Goal: Find specific page/section: Find specific page/section

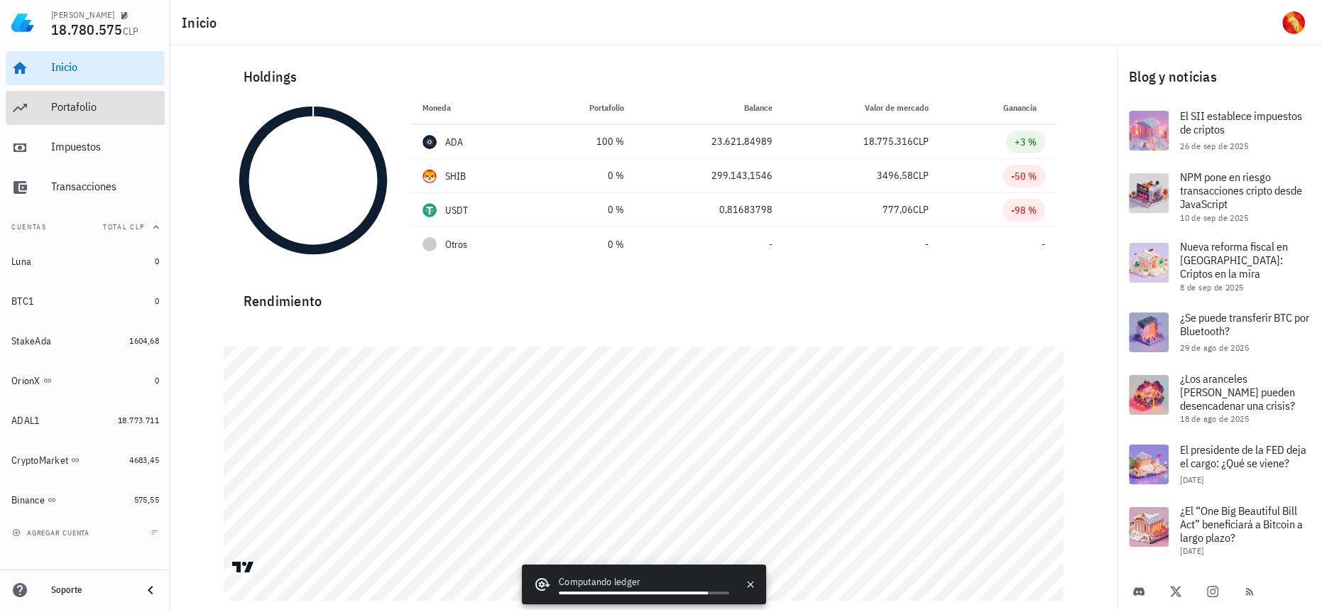
click at [104, 116] on div "Portafolio" at bounding box center [105, 108] width 108 height 32
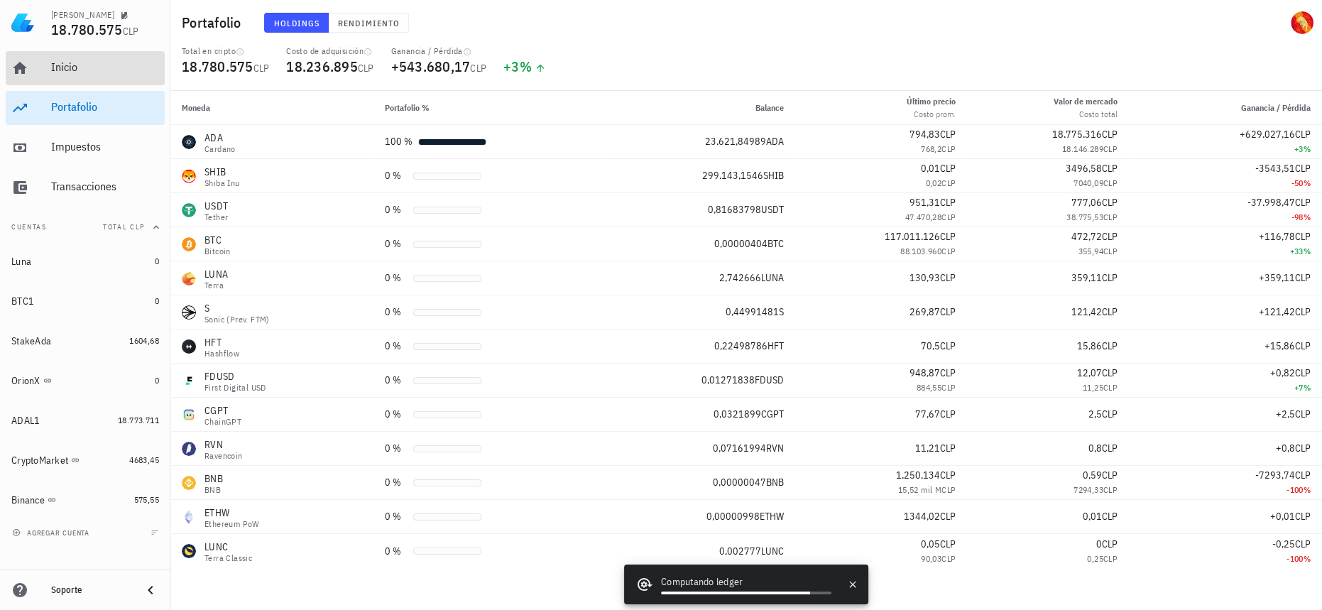
click at [54, 67] on div "Inicio" at bounding box center [105, 66] width 108 height 13
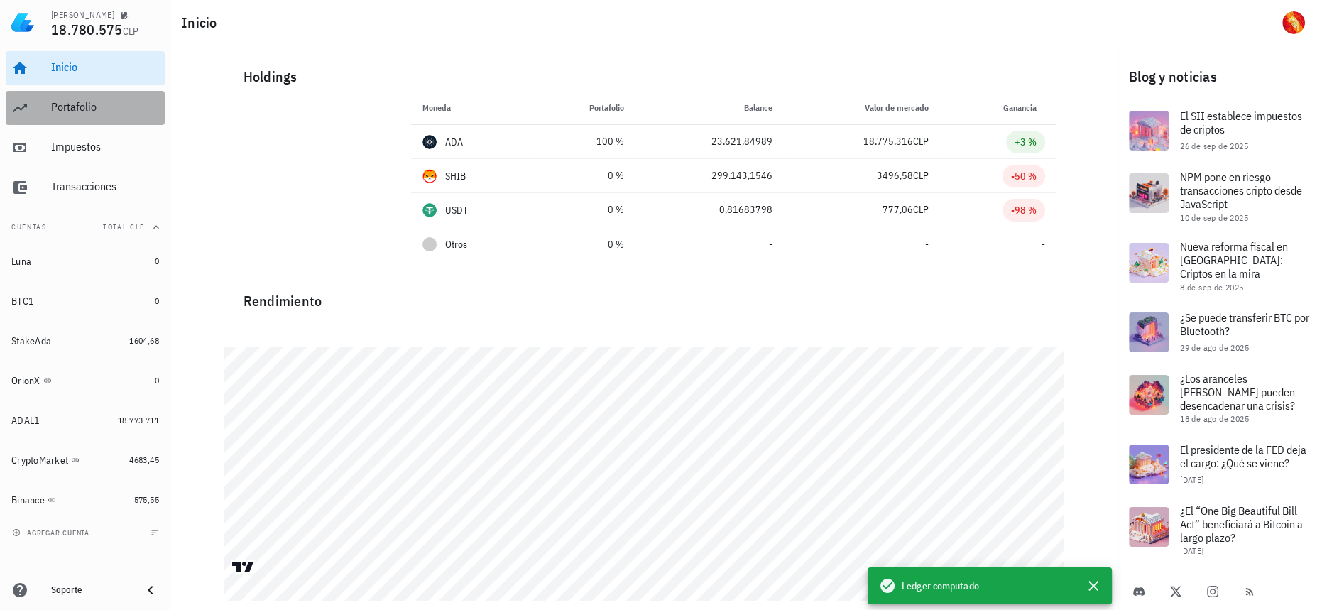
click at [111, 95] on div "Portafolio" at bounding box center [105, 108] width 108 height 32
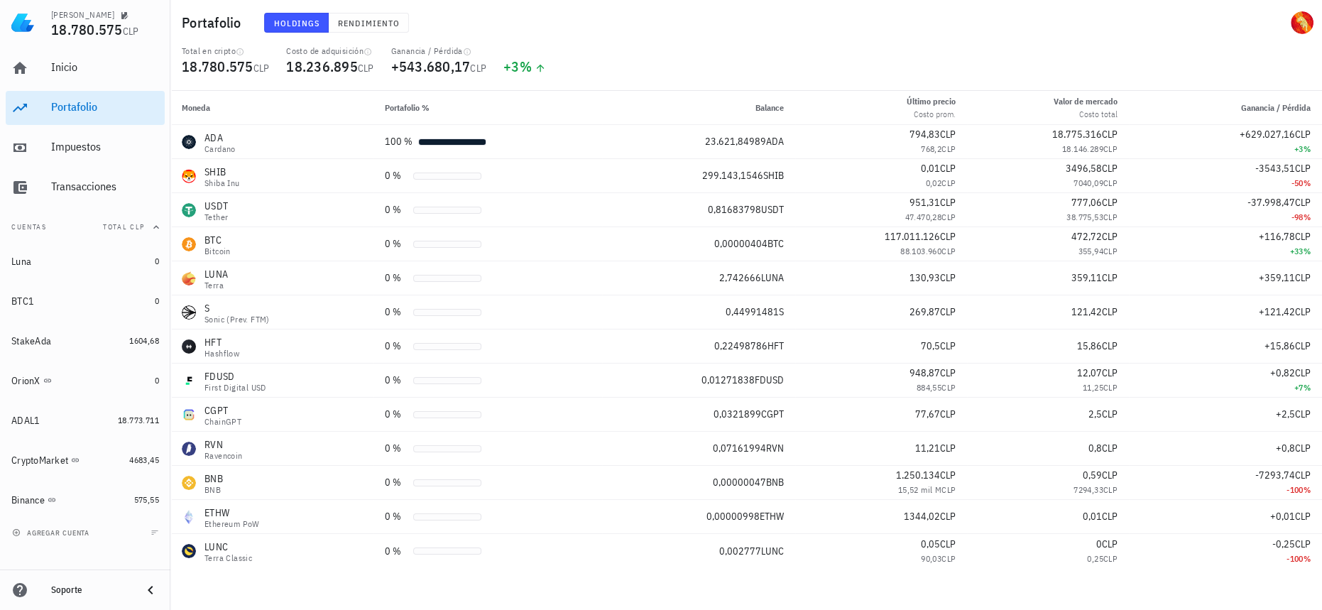
click at [10, 165] on div "Inicio [GEOGRAPHIC_DATA] Impuestos [GEOGRAPHIC_DATA]" at bounding box center [85, 127] width 159 height 165
click at [63, 146] on div "Impuestos" at bounding box center [105, 146] width 108 height 13
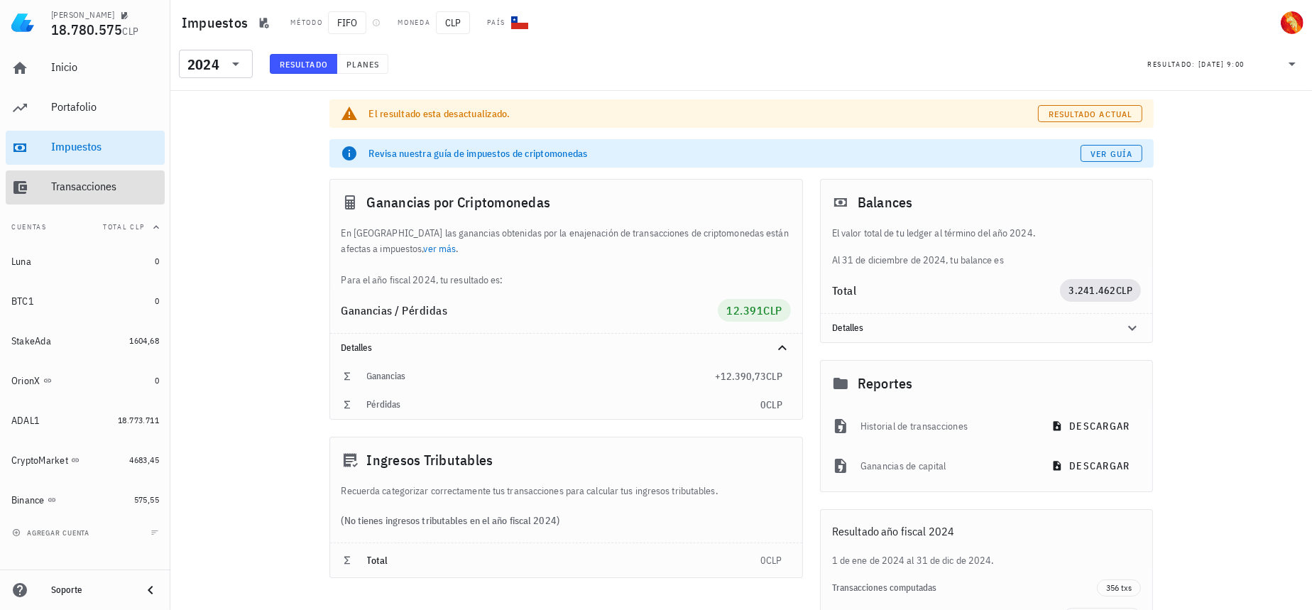
click at [77, 175] on div "Transacciones" at bounding box center [105, 187] width 108 height 32
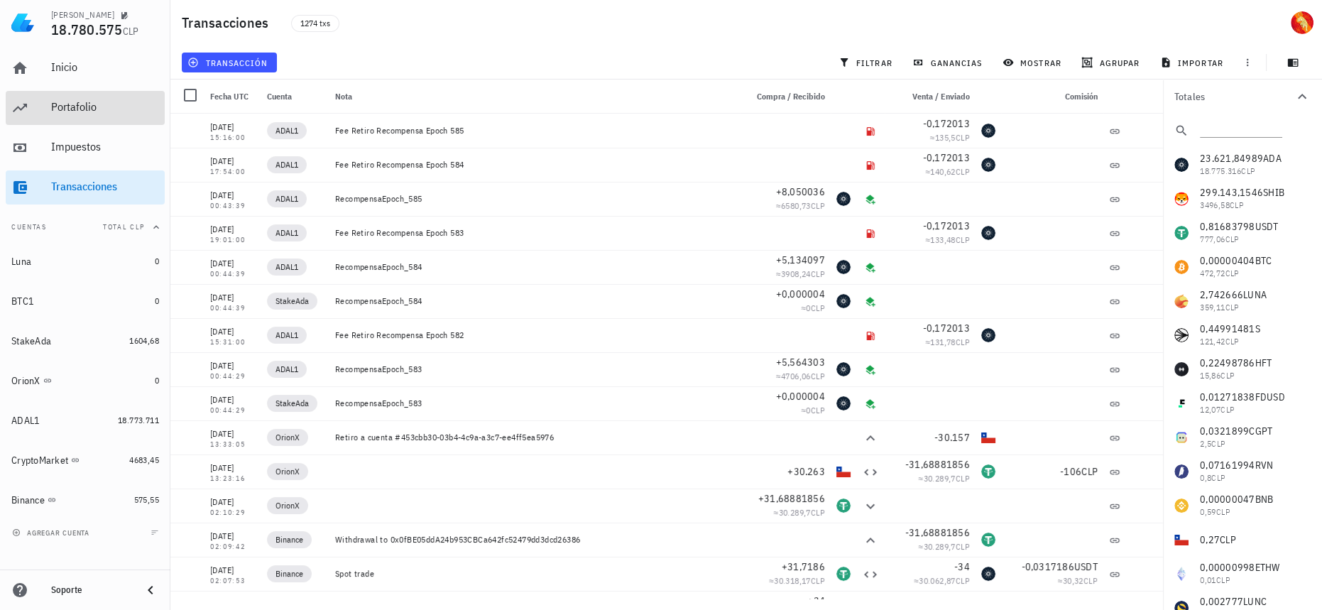
click at [94, 106] on div "Portafolio" at bounding box center [105, 106] width 108 height 13
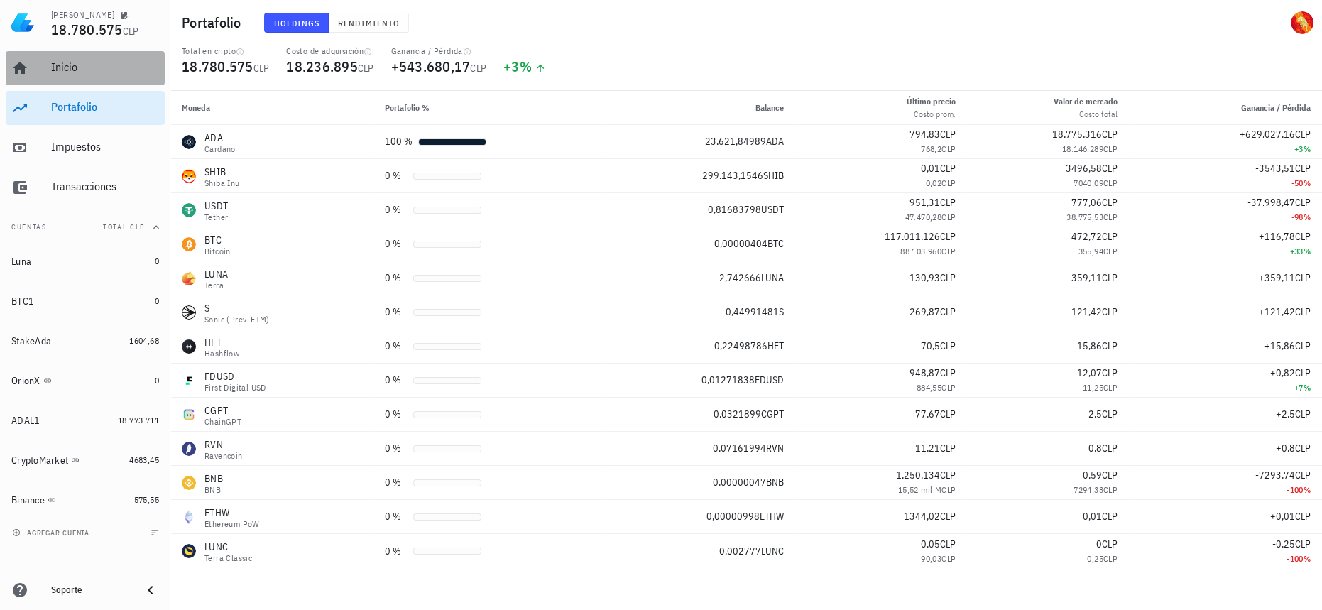
click at [97, 67] on div "Inicio" at bounding box center [105, 66] width 108 height 13
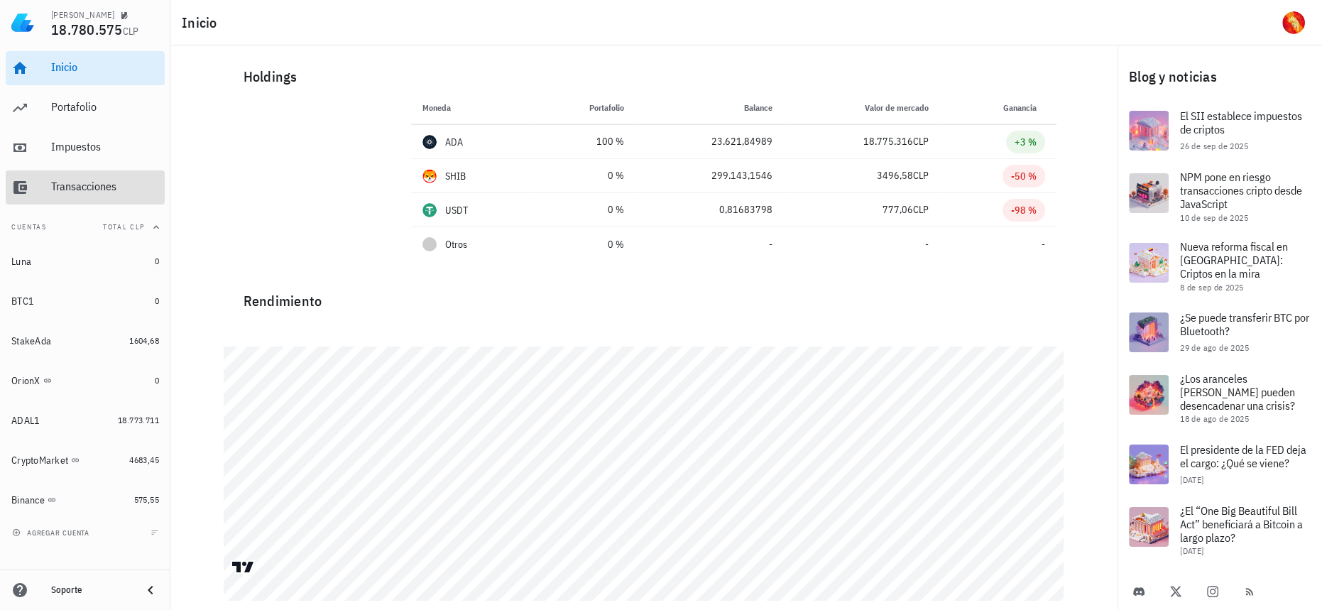
click at [85, 192] on div "Transacciones" at bounding box center [105, 186] width 108 height 13
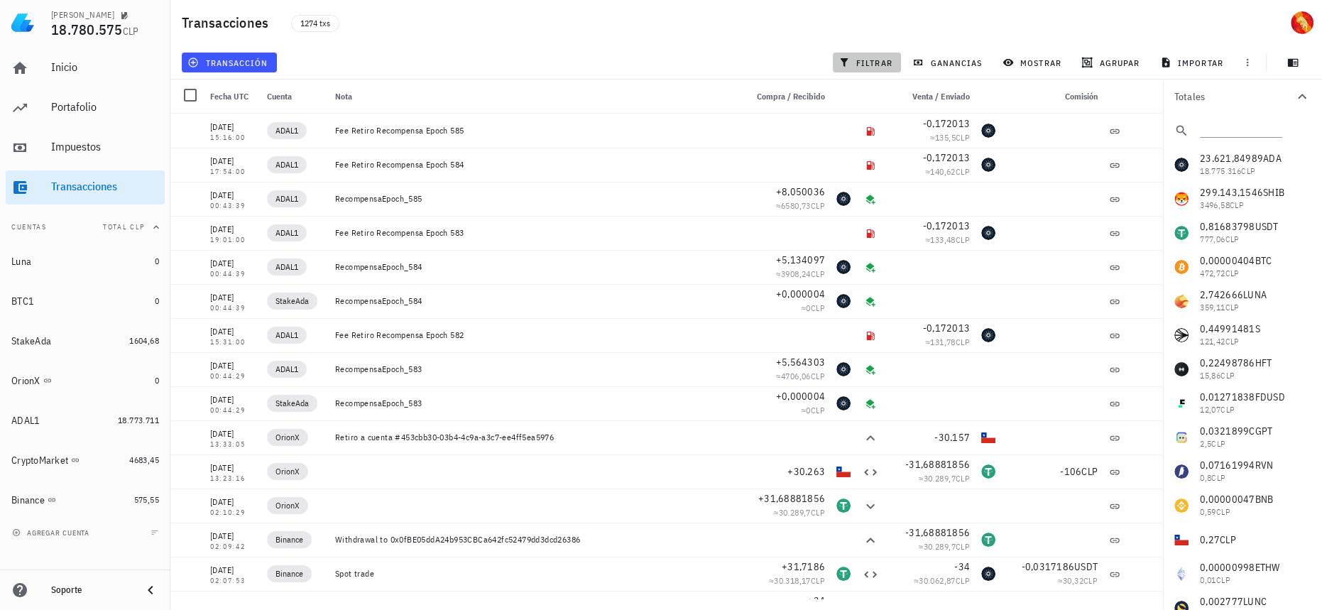
click at [867, 68] on button "filtrar" at bounding box center [867, 63] width 68 height 20
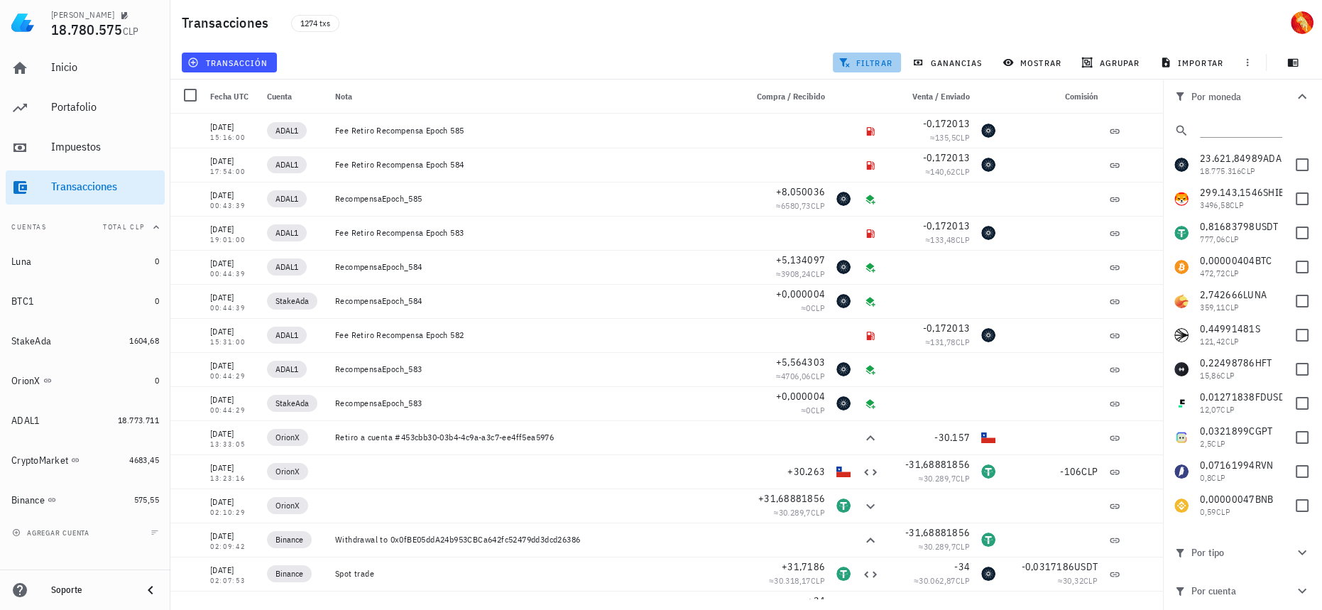
click at [859, 60] on span "filtrar" at bounding box center [866, 62] width 51 height 11
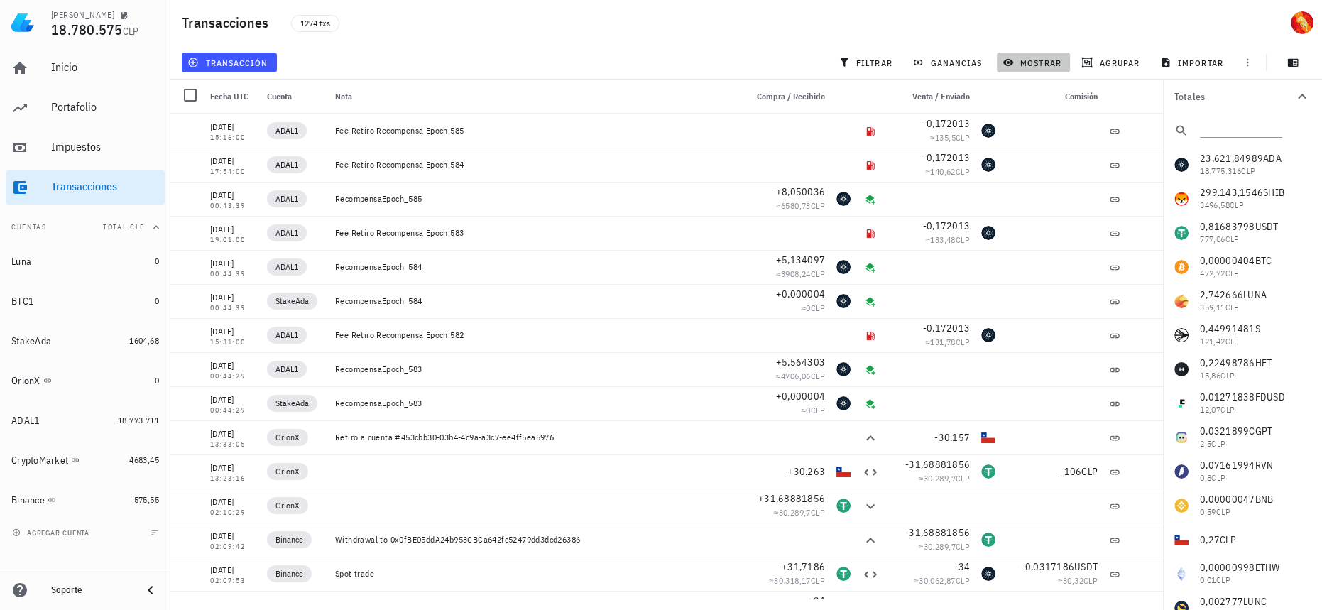
click at [1030, 60] on span "mostrar" at bounding box center [1033, 62] width 56 height 11
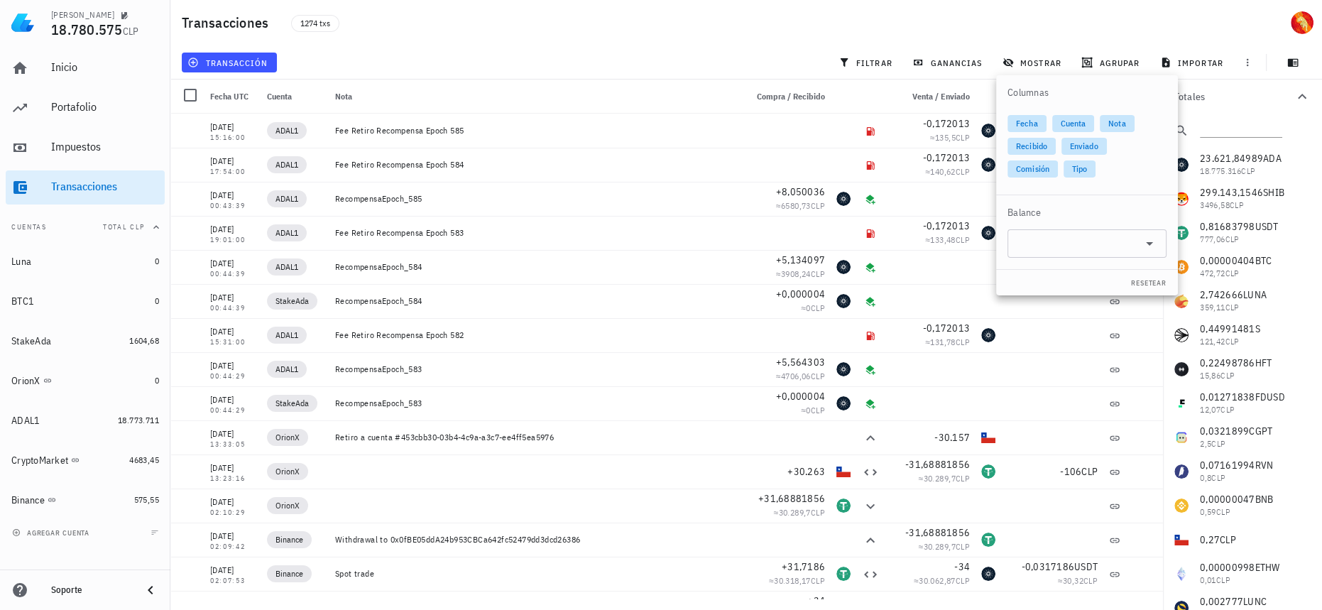
click at [1111, 219] on div "Balance" at bounding box center [1087, 212] width 182 height 34
click at [1113, 239] on input "text" at bounding box center [1075, 243] width 119 height 23
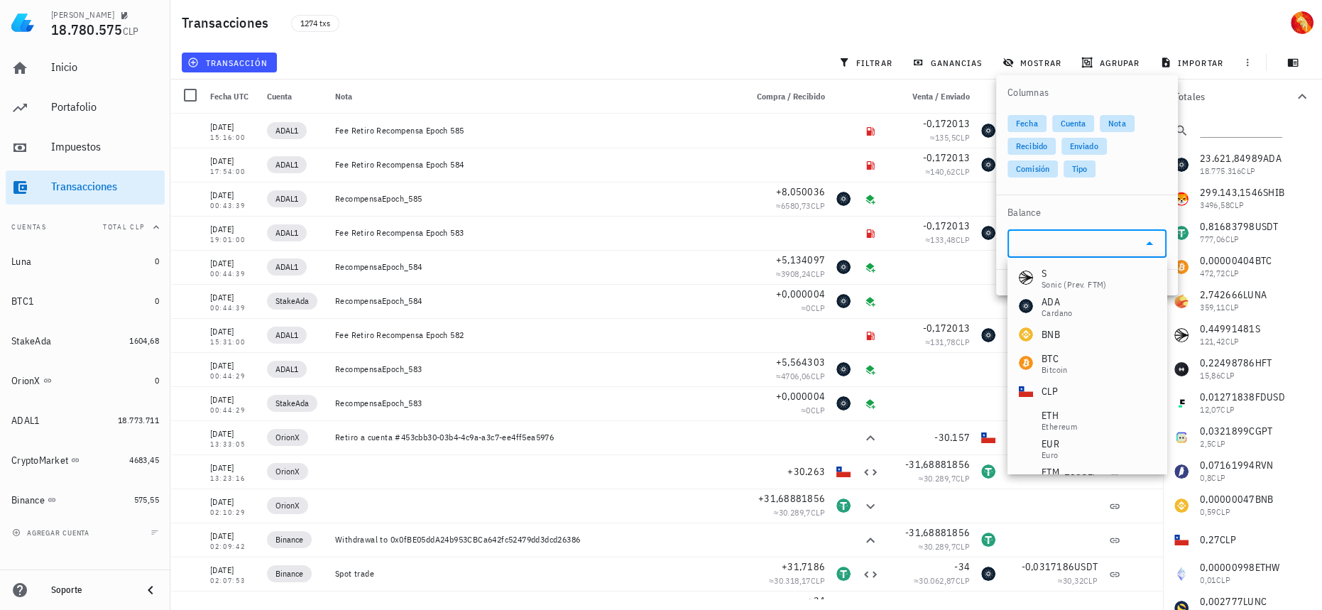
click at [1113, 239] on input "text" at bounding box center [1075, 243] width 119 height 23
click at [1100, 63] on span "agrupar" at bounding box center [1111, 62] width 55 height 11
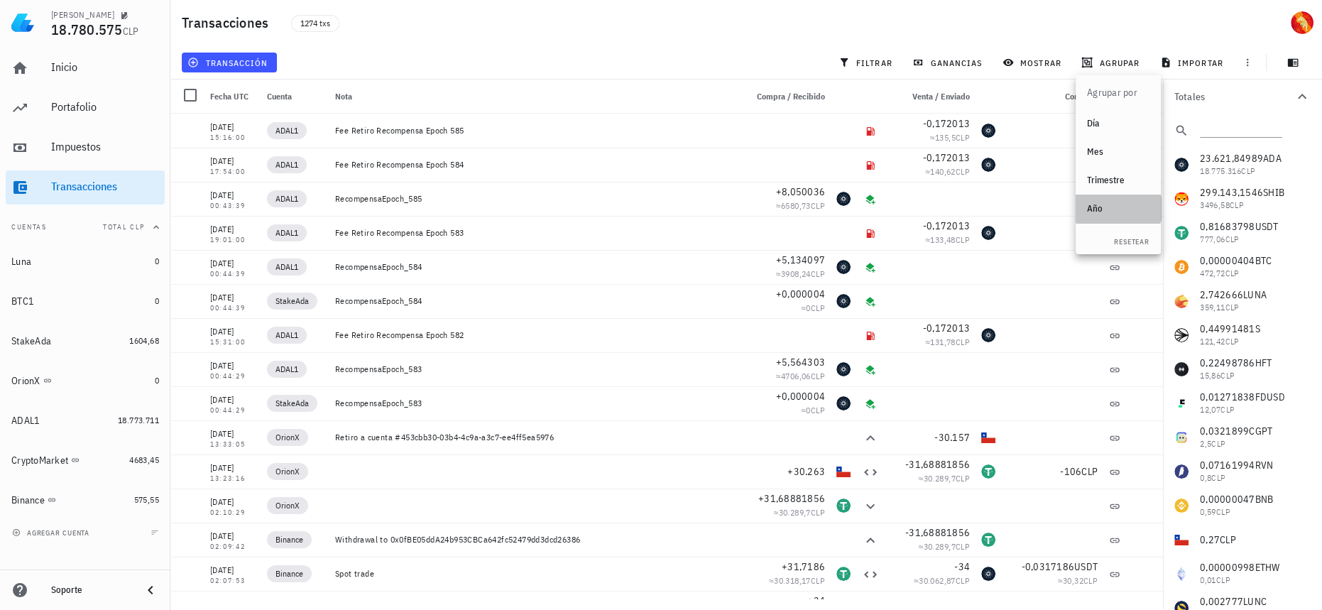
click at [1116, 209] on div "Año" at bounding box center [1118, 208] width 62 height 11
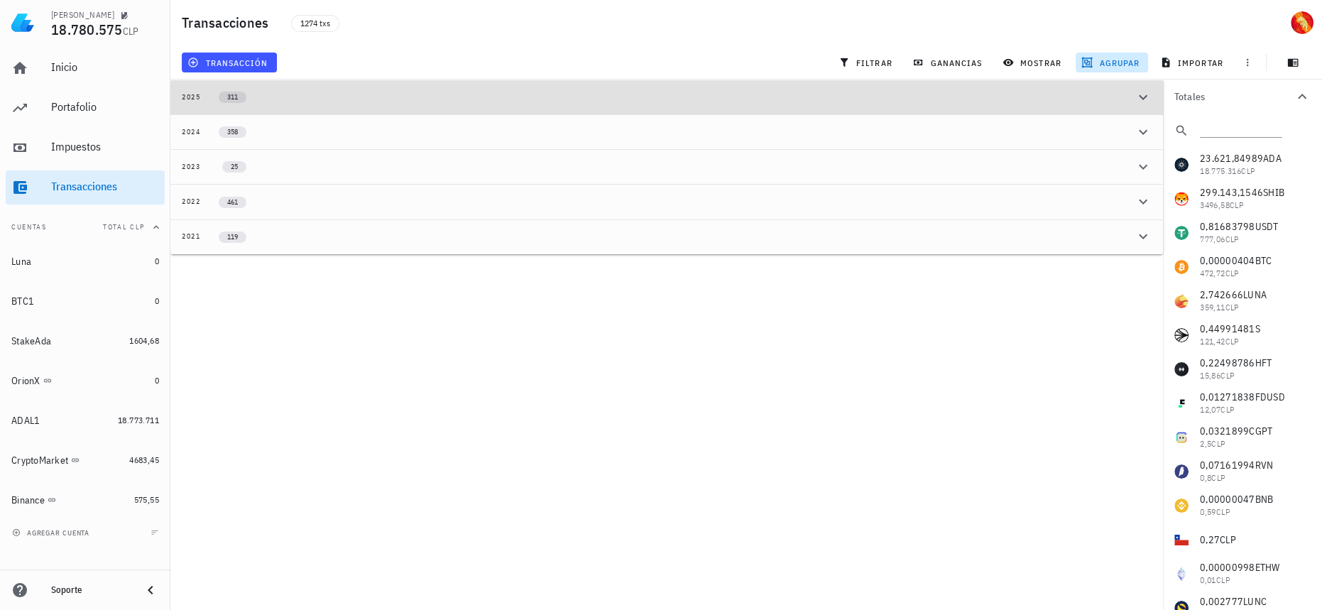
click at [520, 102] on div "2025 311" at bounding box center [658, 97] width 953 height 12
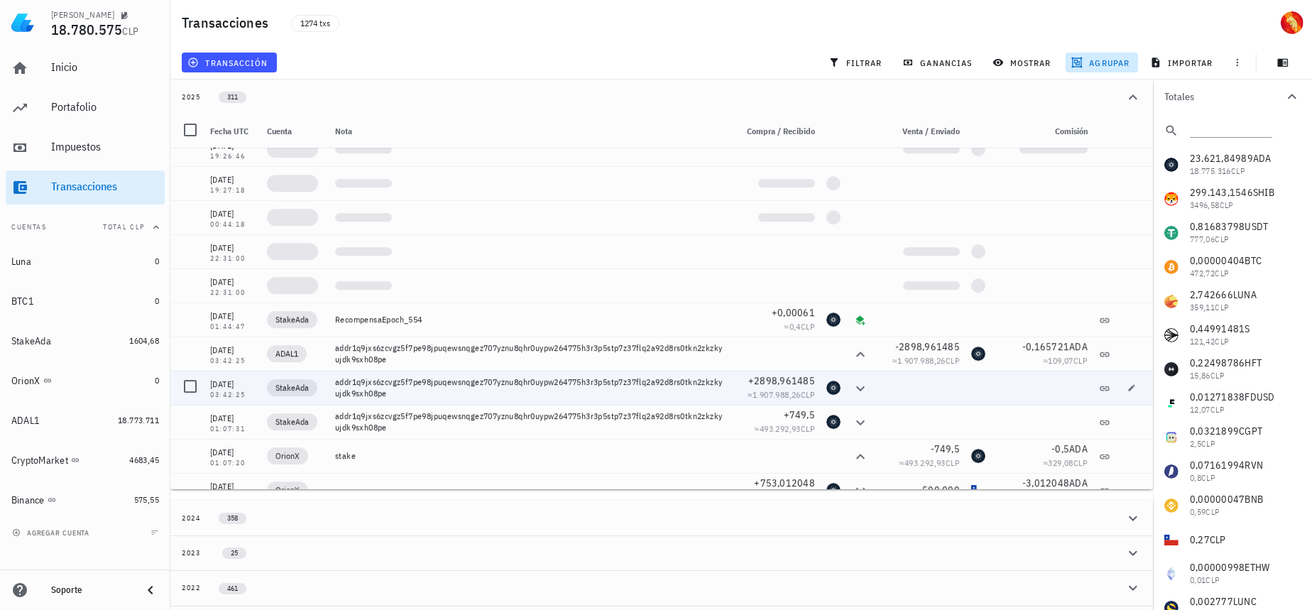
scroll to position [5546, 0]
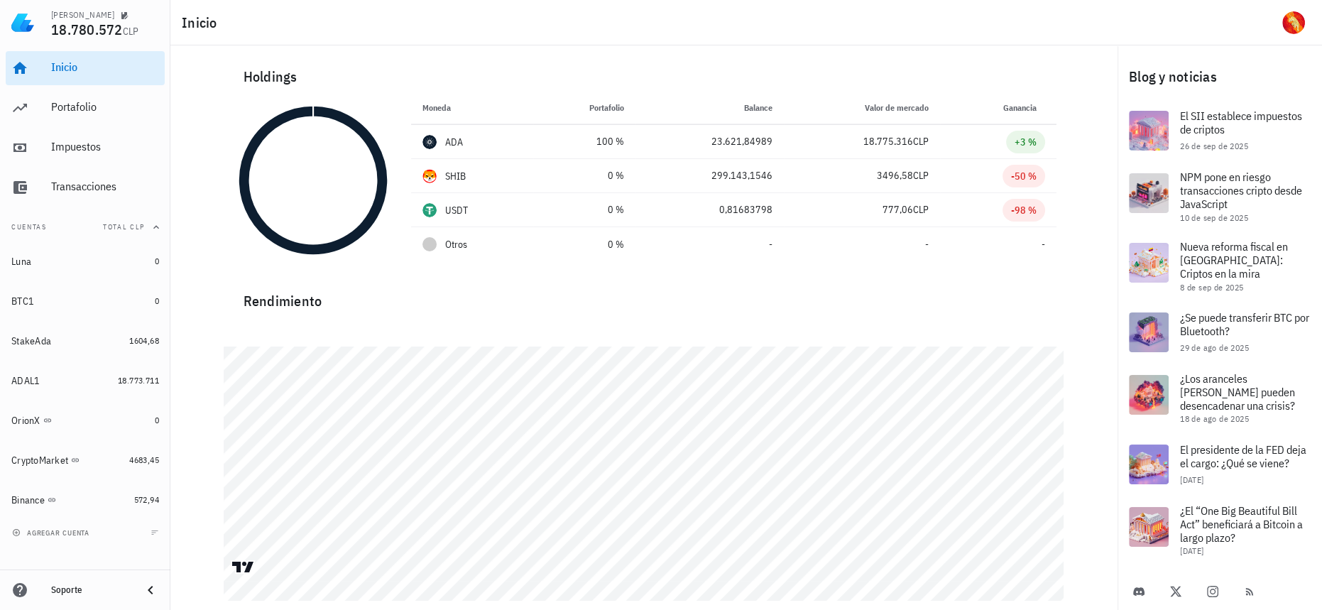
click at [127, 89] on div "Inicio [GEOGRAPHIC_DATA] Impuestos [GEOGRAPHIC_DATA]" at bounding box center [85, 127] width 159 height 165
click at [124, 99] on div "Portafolio" at bounding box center [105, 108] width 108 height 32
